Goal: Task Accomplishment & Management: Use online tool/utility

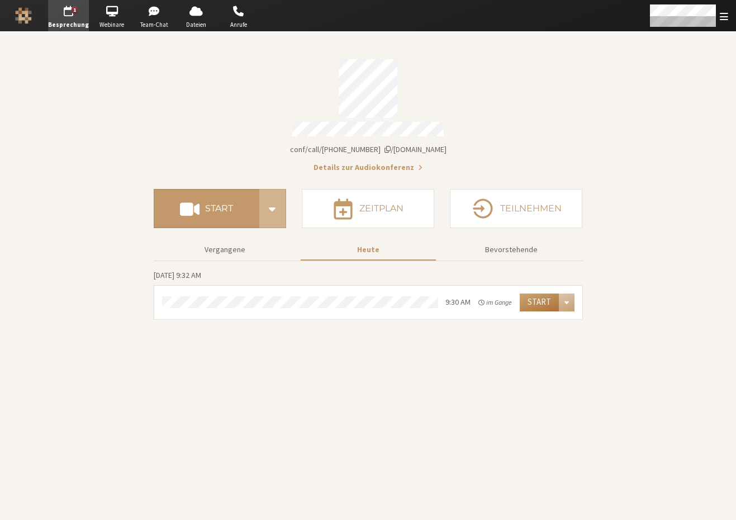
click at [550, 296] on button "Start" at bounding box center [539, 303] width 39 height 18
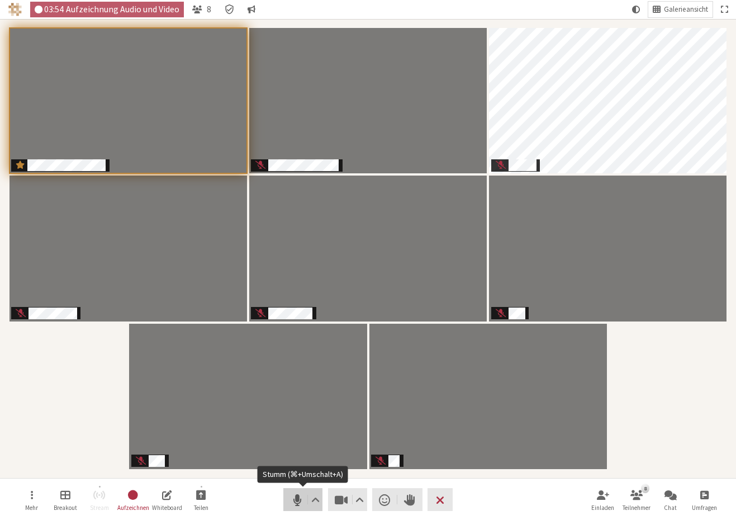
click at [295, 503] on span "Stumm (⌘+Umschalt+A)" at bounding box center [297, 500] width 16 height 16
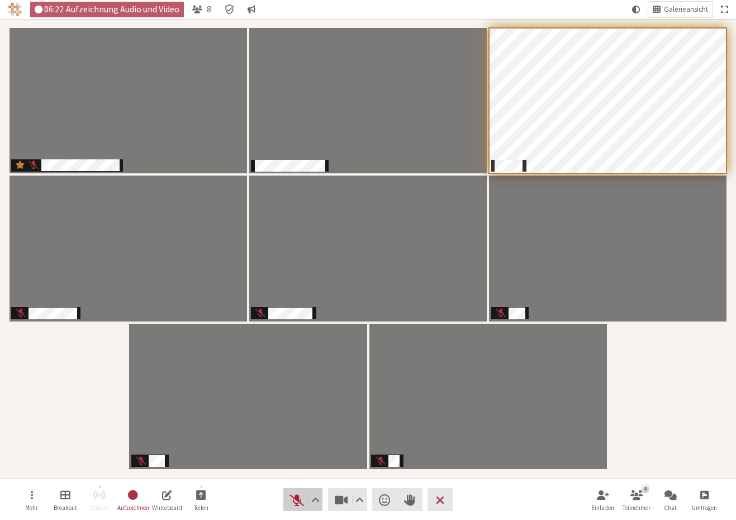
click at [290, 500] on span "Stummschaltung aufheben (⌘+Umschalt+A)" at bounding box center [297, 500] width 16 height 16
click at [299, 500] on span "Stumm (⌘+Umschalt+A)" at bounding box center [297, 500] width 16 height 16
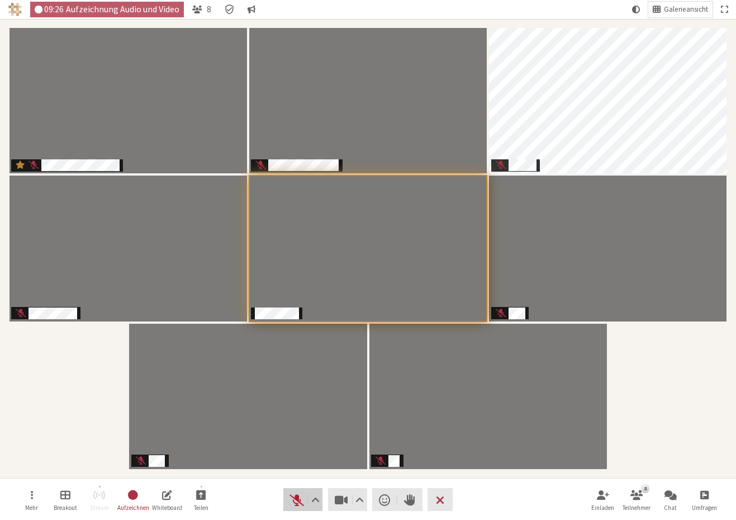
click at [298, 498] on span "Stummschaltung aufheben (⌘+Umschalt+A)" at bounding box center [297, 500] width 16 height 16
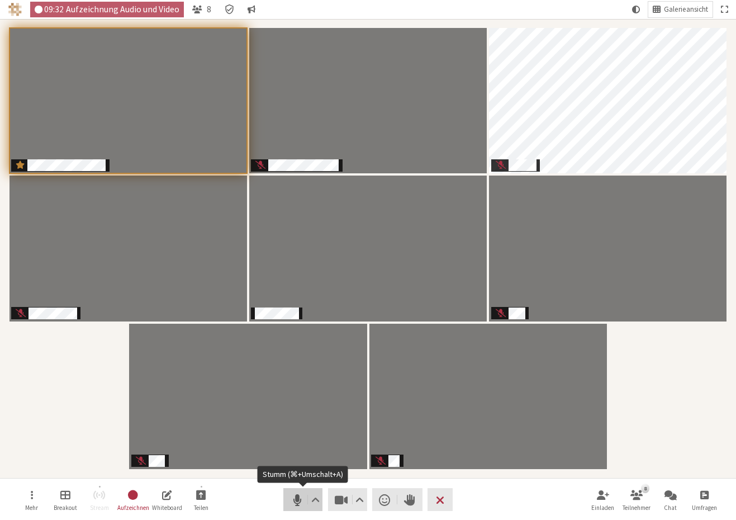
click at [295, 503] on span "Stumm (⌘+Umschalt+A)" at bounding box center [297, 500] width 16 height 16
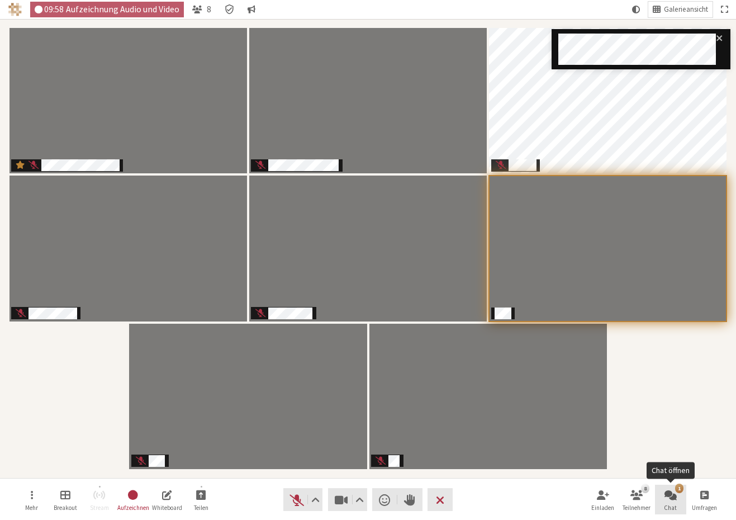
click at [682, 499] on button "1 Chat" at bounding box center [670, 500] width 31 height 30
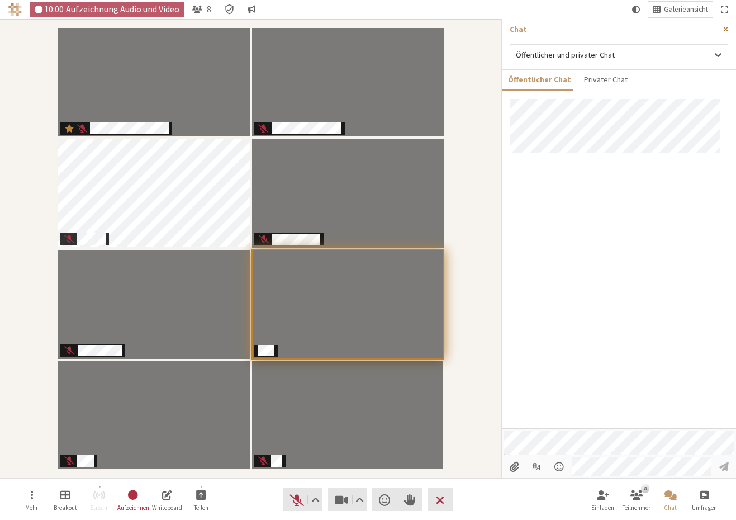
click at [726, 31] on span "Seitenleiste schließen" at bounding box center [726, 29] width 5 height 8
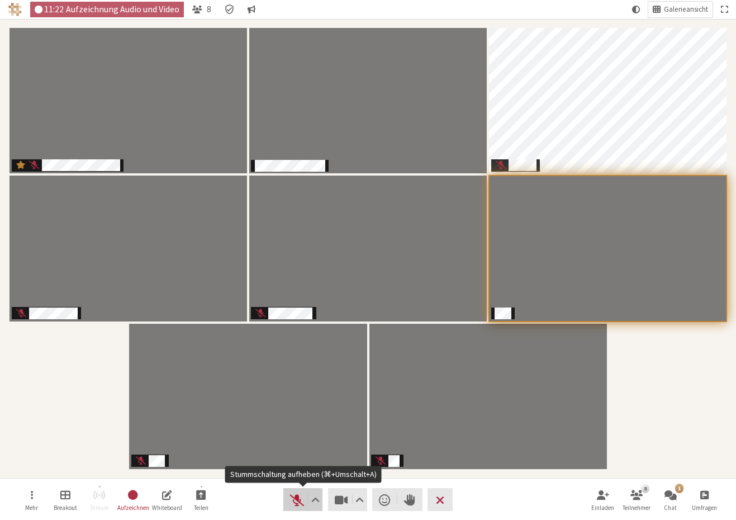
click at [294, 502] on span "Stummschaltung aufheben (⌘+Umschalt+A)" at bounding box center [297, 500] width 16 height 16
